Goal: Information Seeking & Learning: Learn about a topic

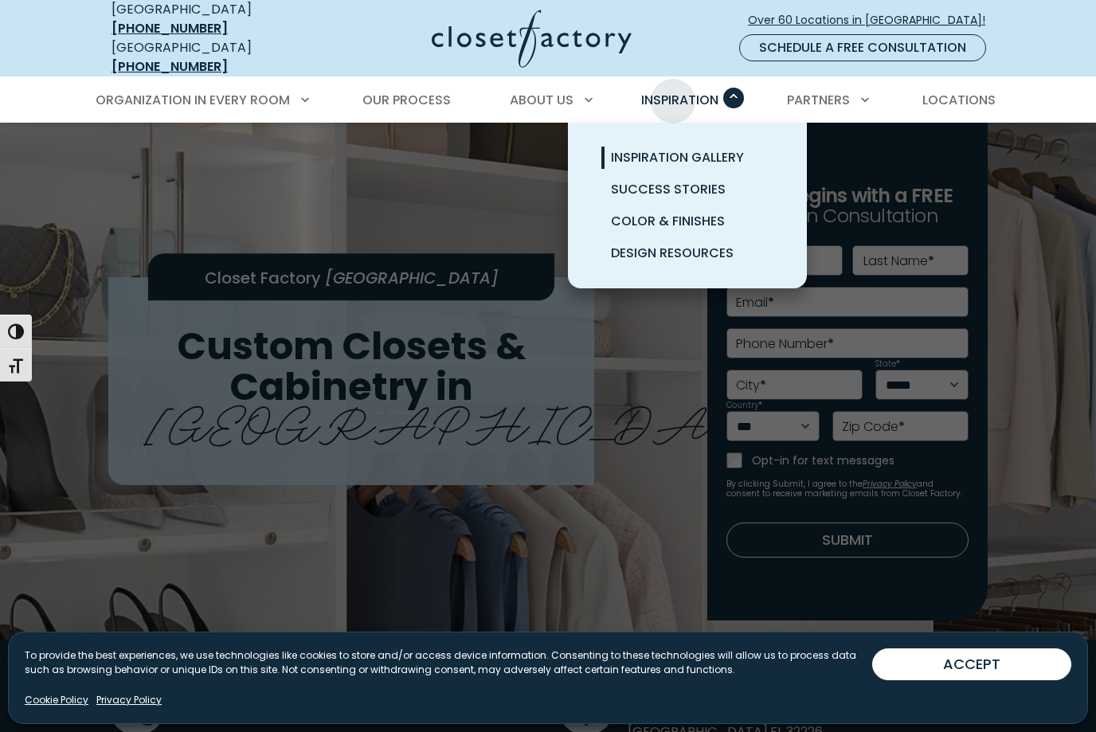
click at [713, 153] on span "Inspiration Gallery" at bounding box center [677, 157] width 133 height 18
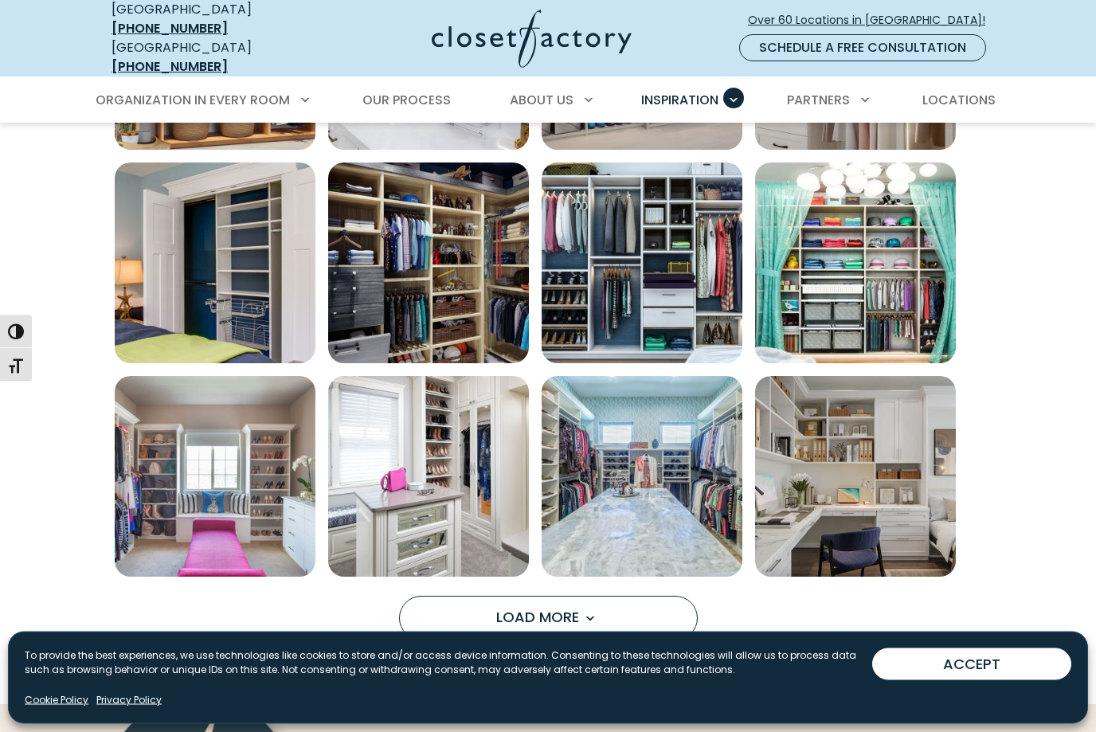
scroll to position [969, 0]
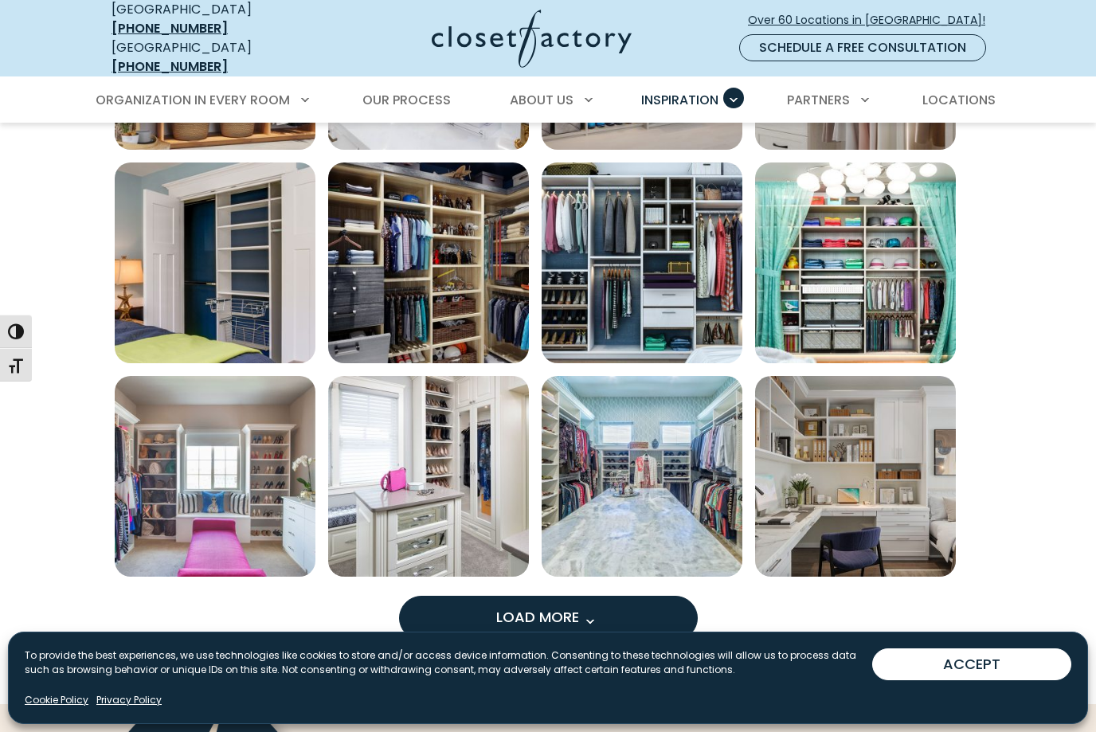
click at [517, 607] on span "Load More" at bounding box center [548, 617] width 104 height 20
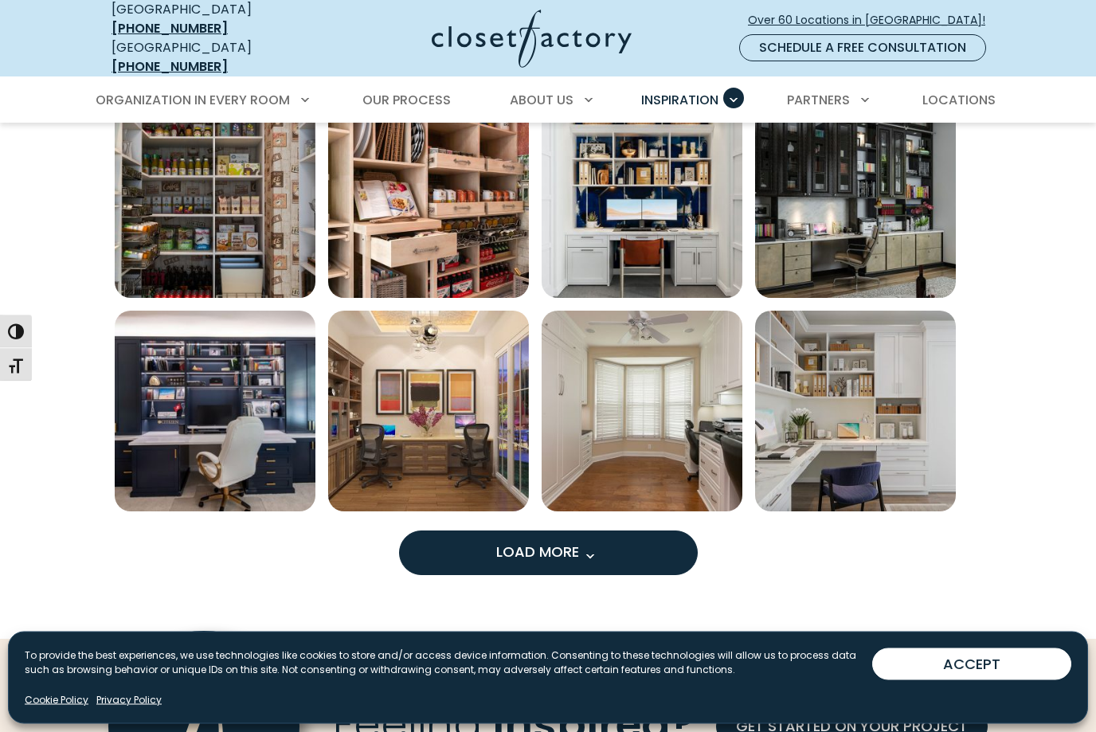
scroll to position [1888, 0]
click at [496, 549] on span "Load More" at bounding box center [548, 552] width 104 height 20
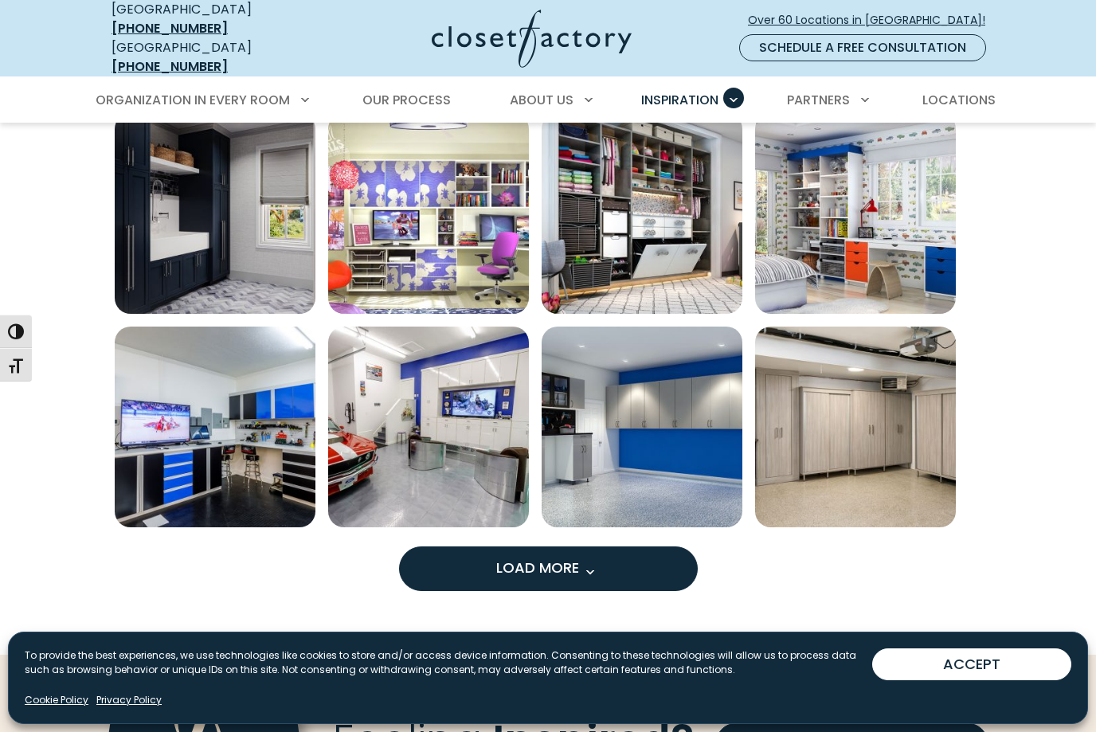
scroll to position [2780, 0]
